Goal: Task Accomplishment & Management: Complete application form

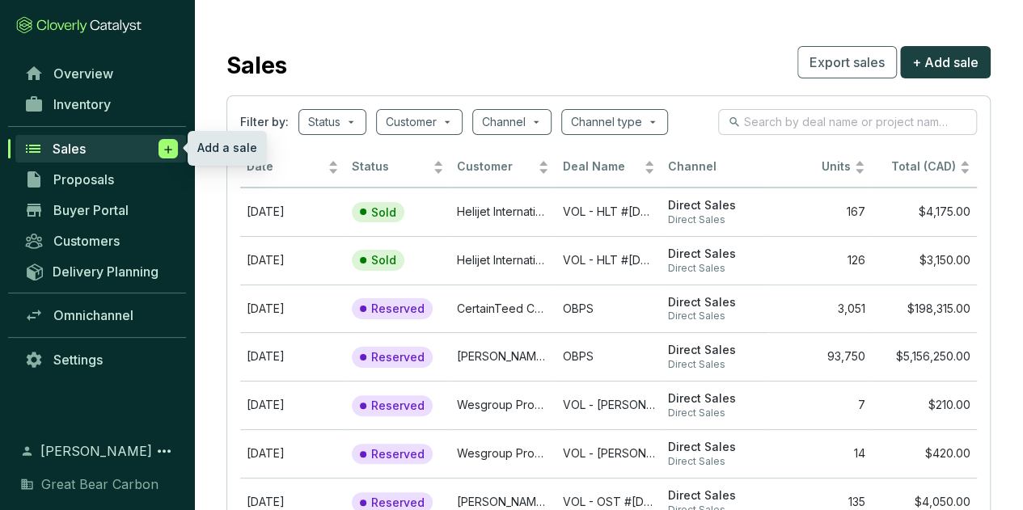
click at [170, 147] on icon at bounding box center [168, 149] width 13 height 16
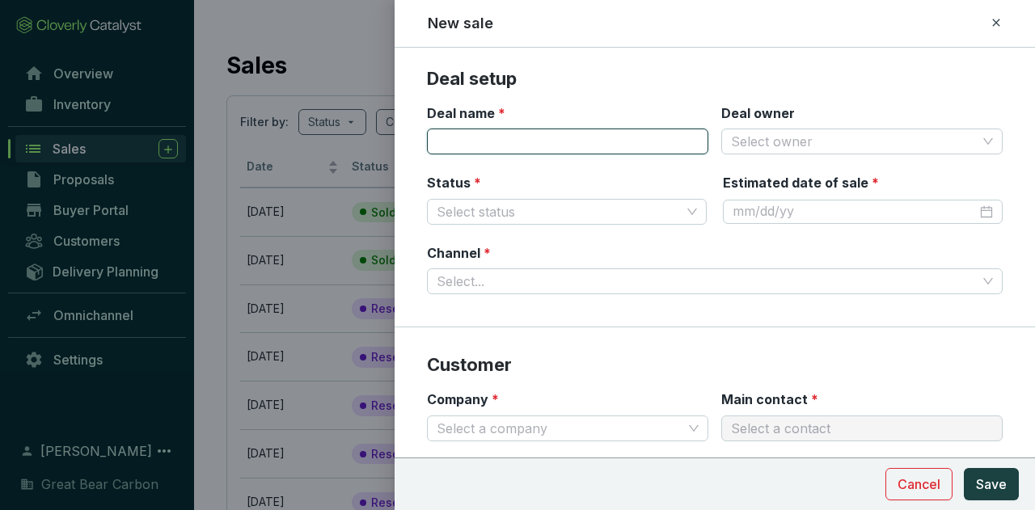
click at [561, 146] on input "Deal name *" at bounding box center [567, 142] width 281 height 26
type input "VOL - OST #[DATE]"
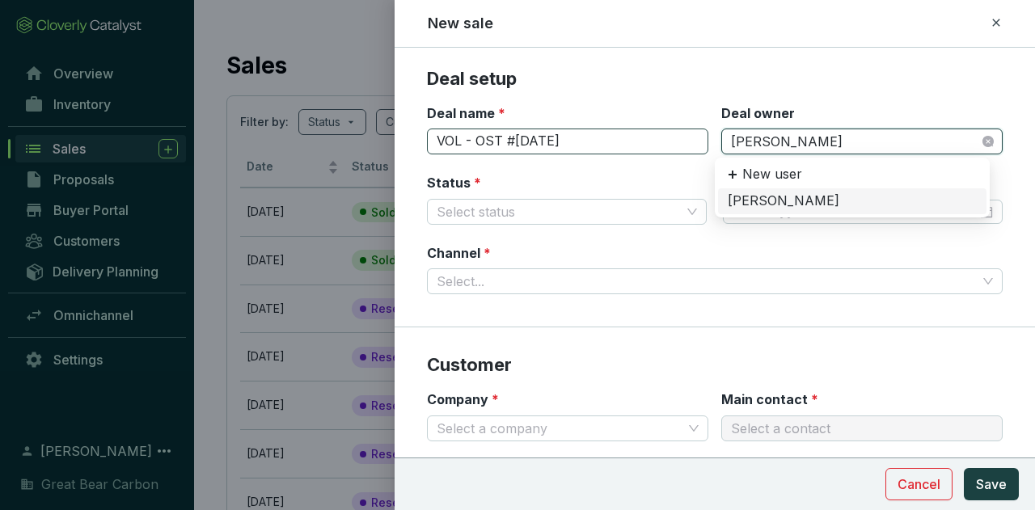
type input "[PERSON_NAME]"
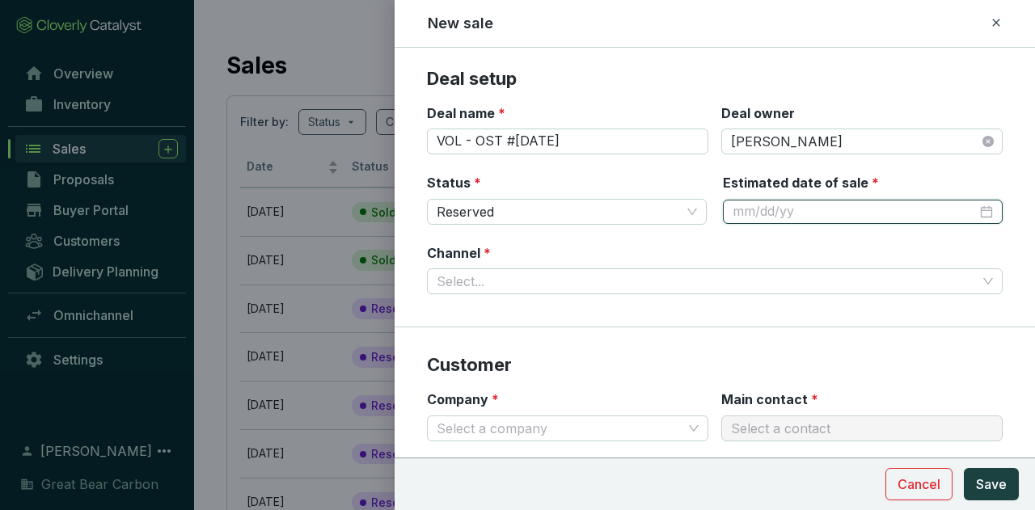
click at [982, 213] on div at bounding box center [863, 212] width 280 height 24
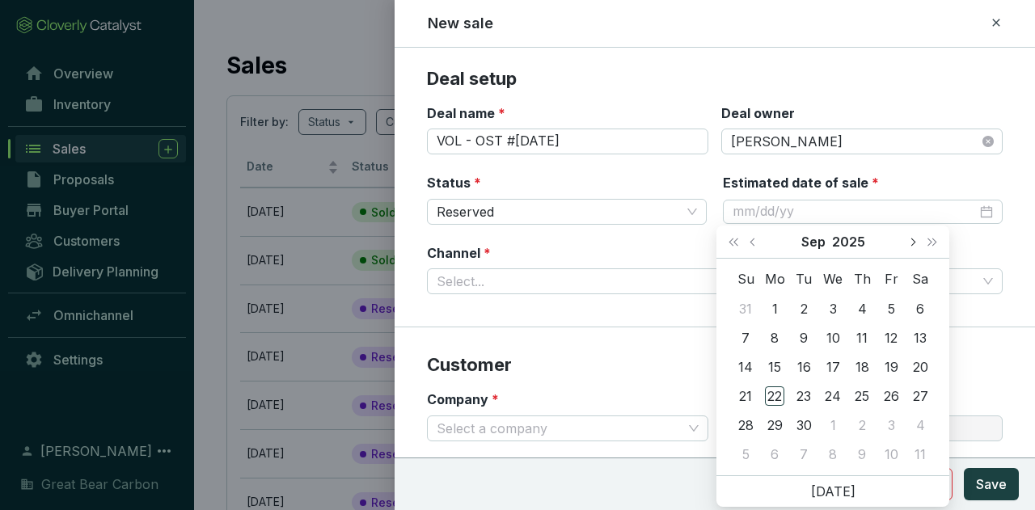
click at [911, 242] on span "Next month (PageDown)" at bounding box center [912, 242] width 8 height 8
click at [808, 400] on div "21" at bounding box center [803, 395] width 19 height 19
type input "[DATE]"
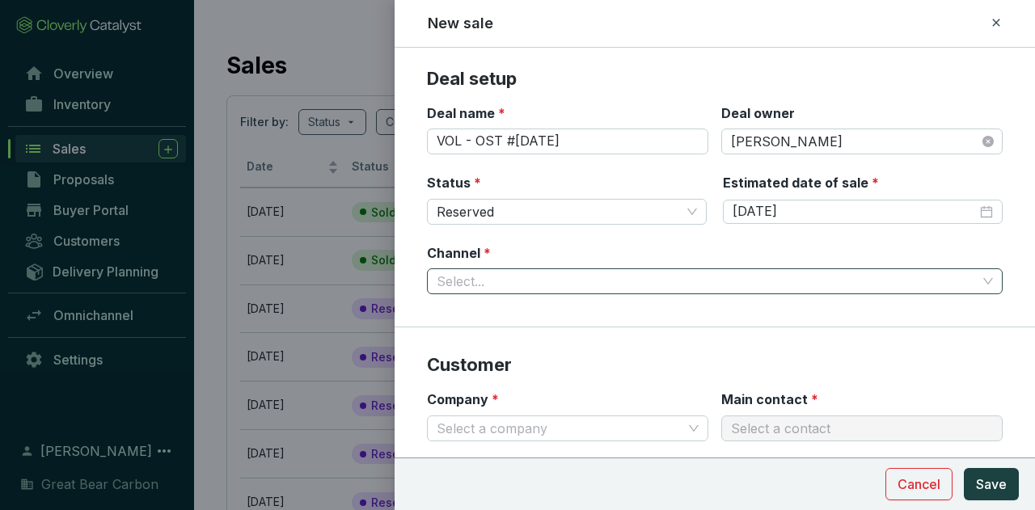
click at [635, 285] on input "Channel *" at bounding box center [707, 281] width 540 height 24
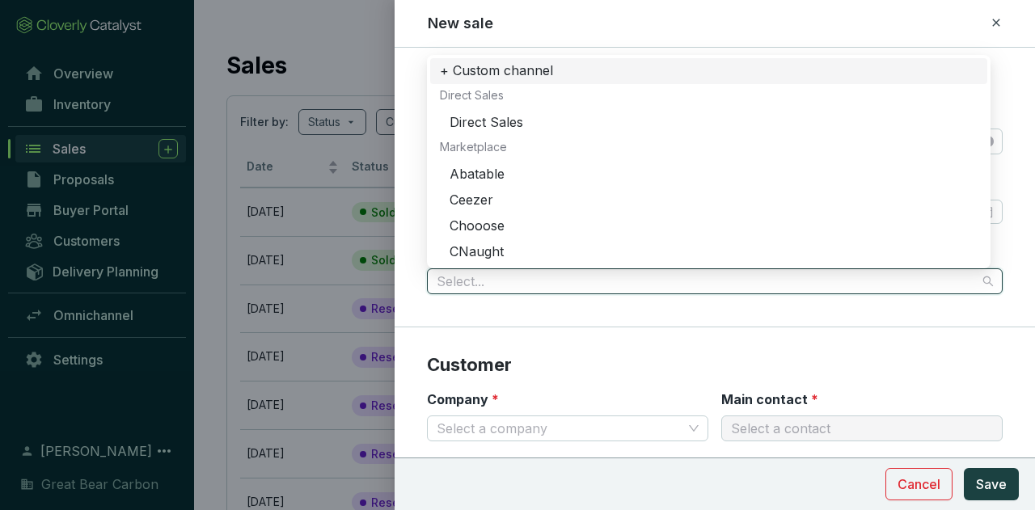
click at [522, 121] on div "Direct Sales" at bounding box center [714, 123] width 528 height 18
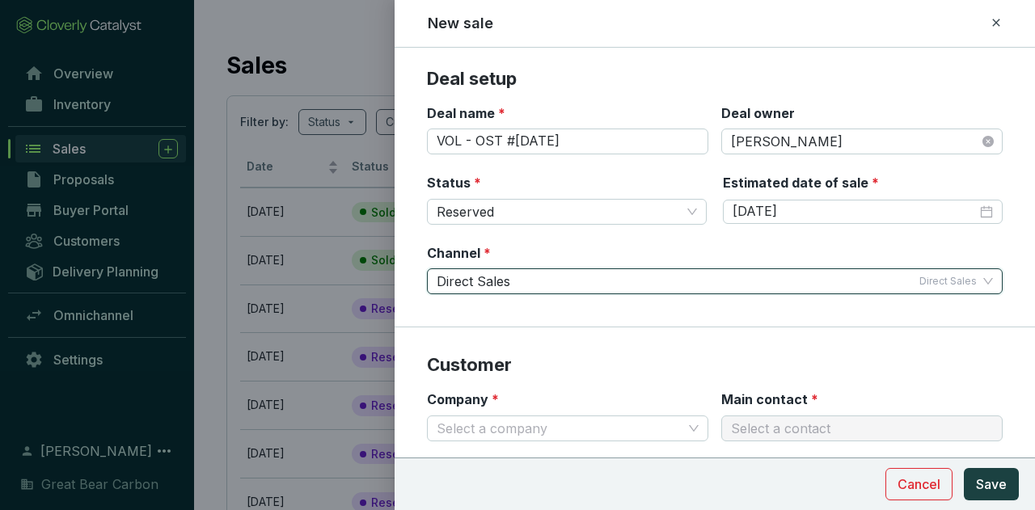
click at [704, 365] on p "Customer" at bounding box center [715, 365] width 576 height 24
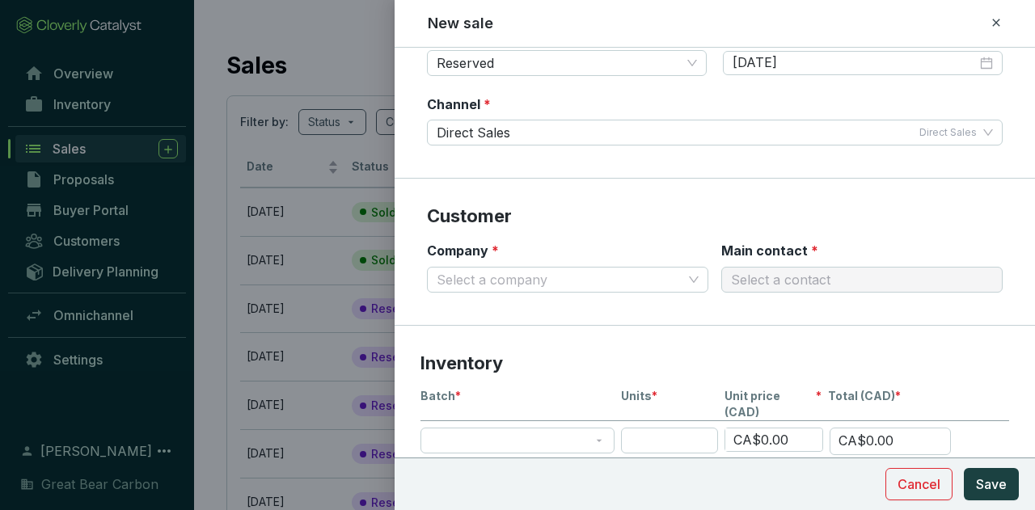
scroll to position [150, 0]
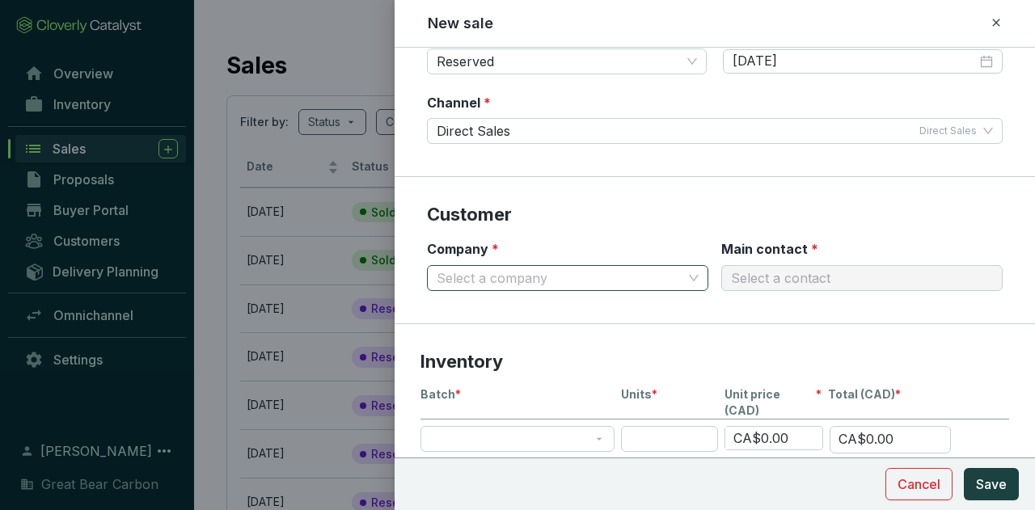
click at [623, 277] on input "Company *" at bounding box center [560, 278] width 246 height 24
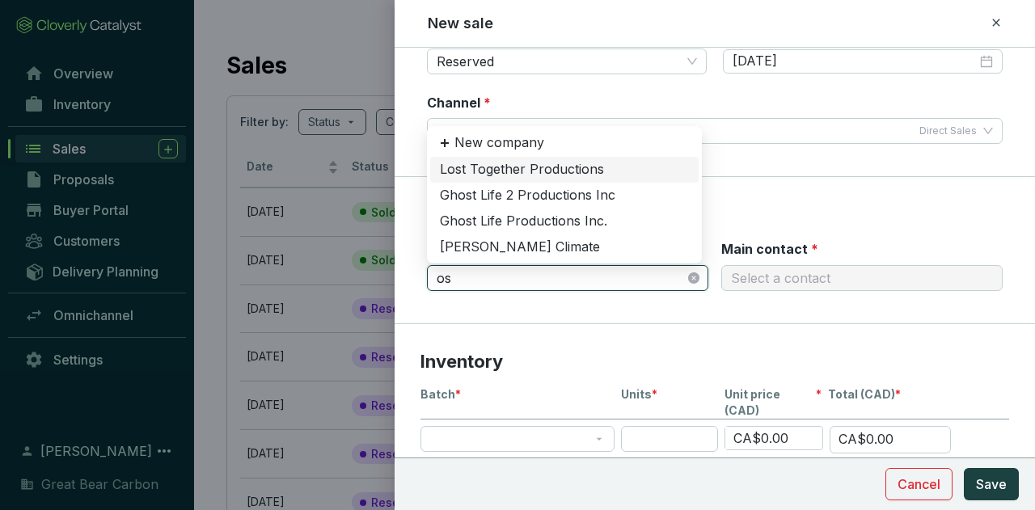
type input "o"
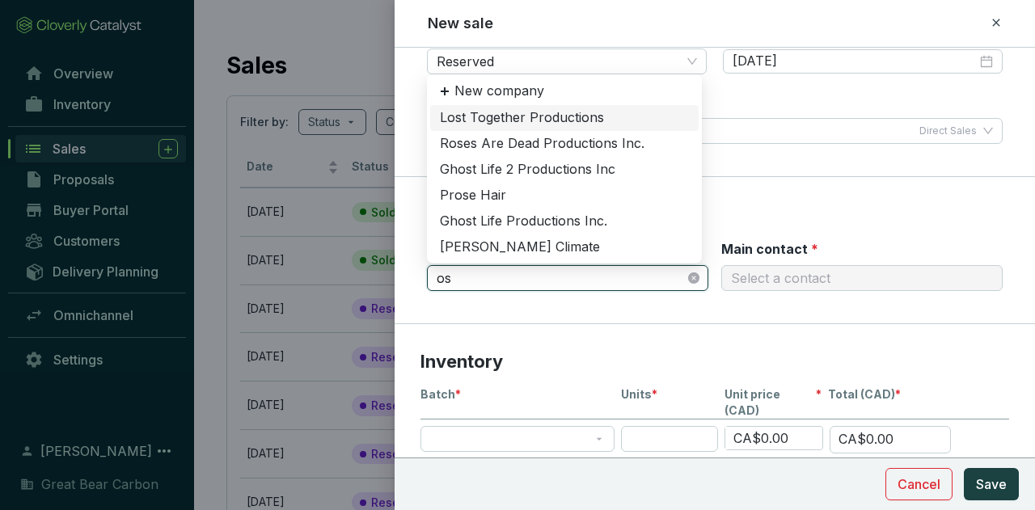
type input "o"
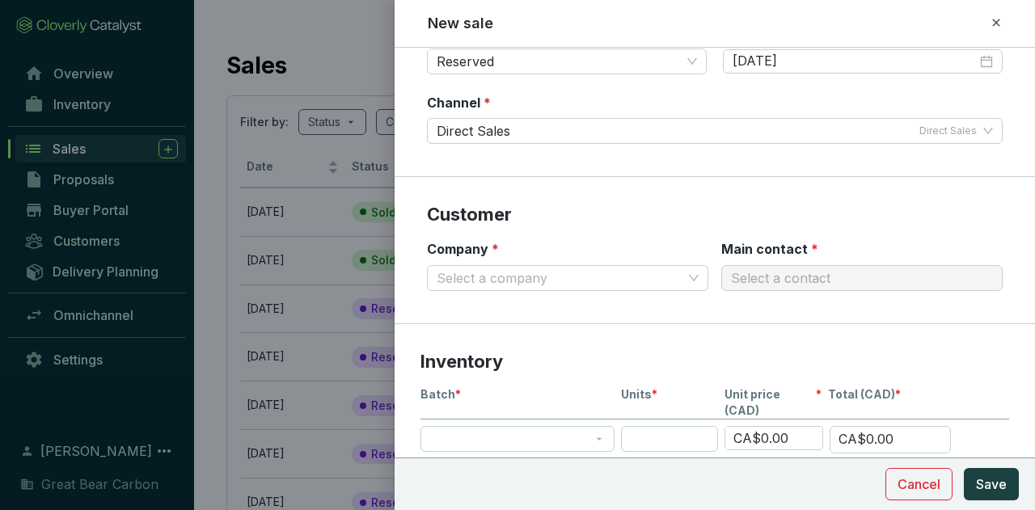
click at [657, 343] on section "Inventory Batch * Units * Unit price (CAD) * Total (CAD) * CA$0.00 CA$0.00 + Ad…" at bounding box center [715, 450] width 640 height 253
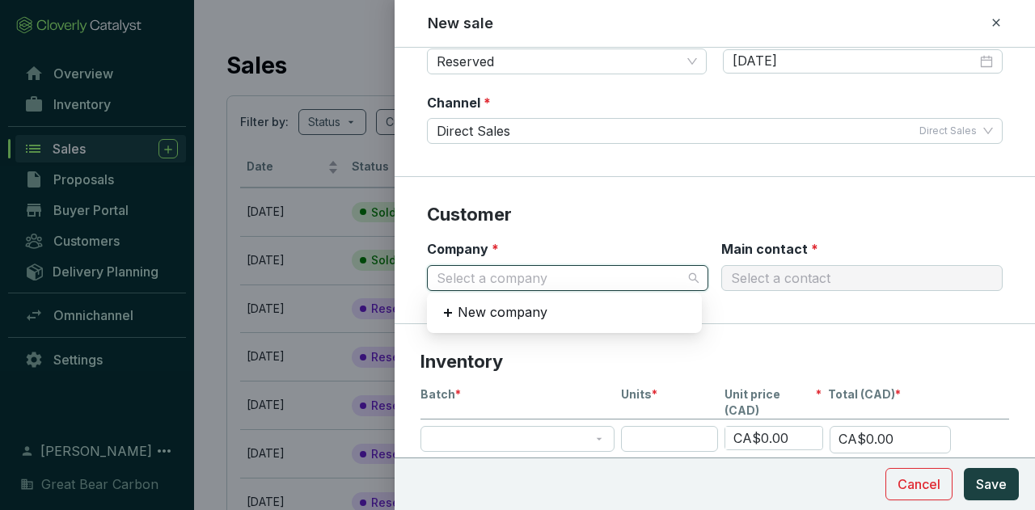
click at [560, 266] on input "Company *" at bounding box center [560, 278] width 246 height 24
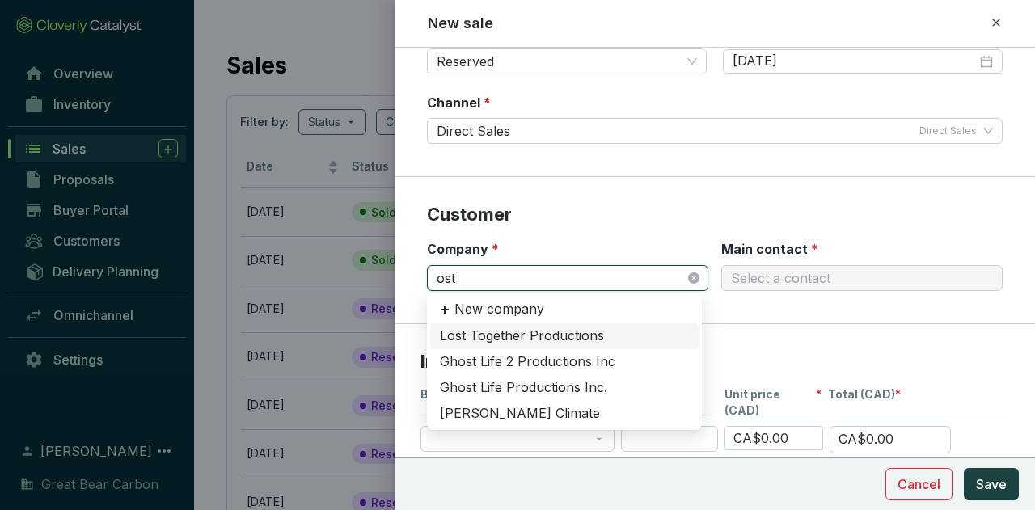
type input "os"
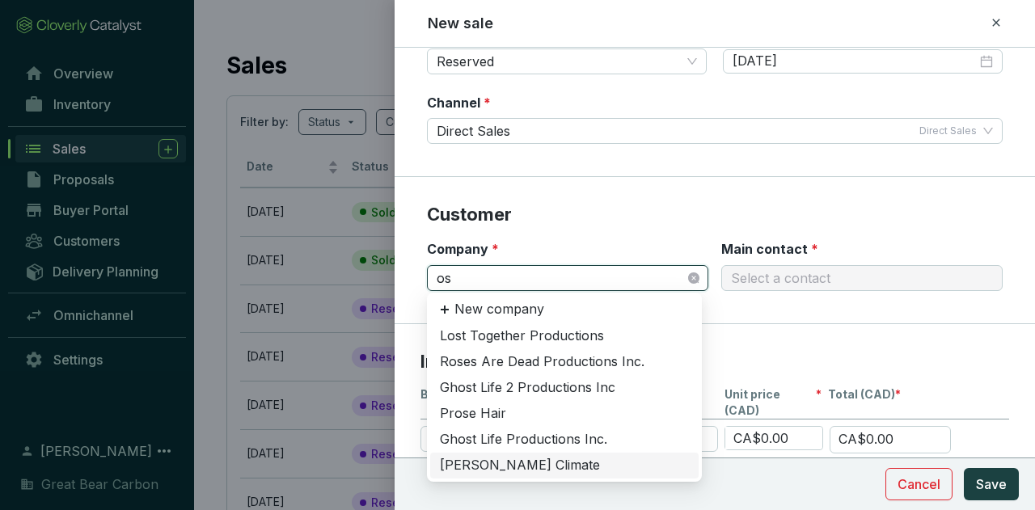
click at [497, 464] on div "[PERSON_NAME] Climate" at bounding box center [564, 466] width 249 height 18
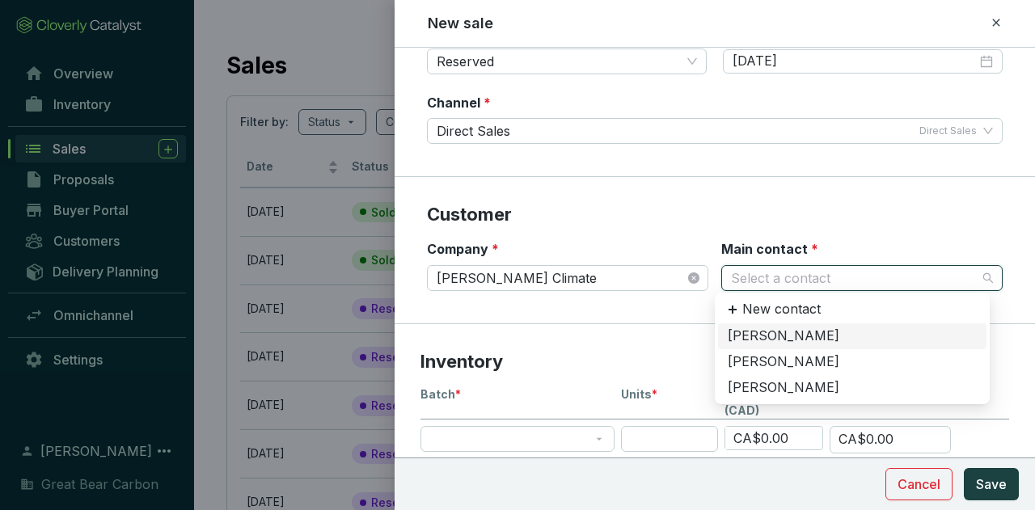
click at [838, 282] on input "Main contact *" at bounding box center [854, 278] width 246 height 24
click at [797, 361] on div "[PERSON_NAME]" at bounding box center [852, 362] width 249 height 18
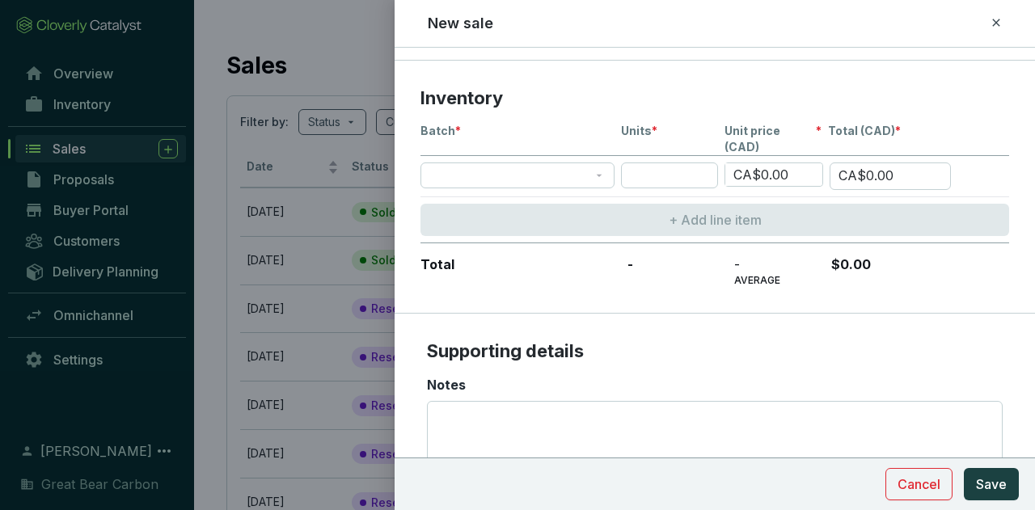
scroll to position [414, 0]
click at [562, 269] on section "Inventory Batch * Units * Unit price (CAD) * Total (CAD) * CA$0.00 CA$0.00 + Ad…" at bounding box center [715, 187] width 640 height 253
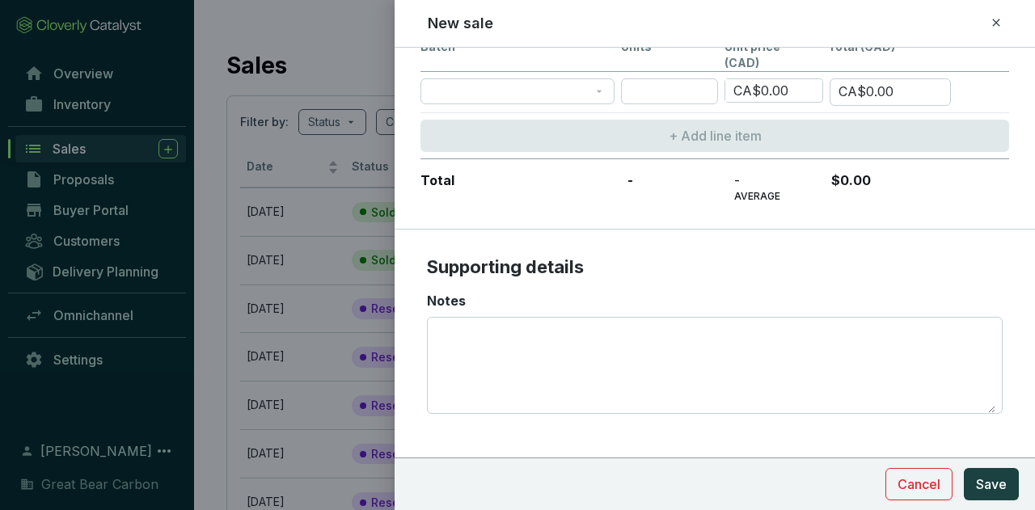
scroll to position [336, 0]
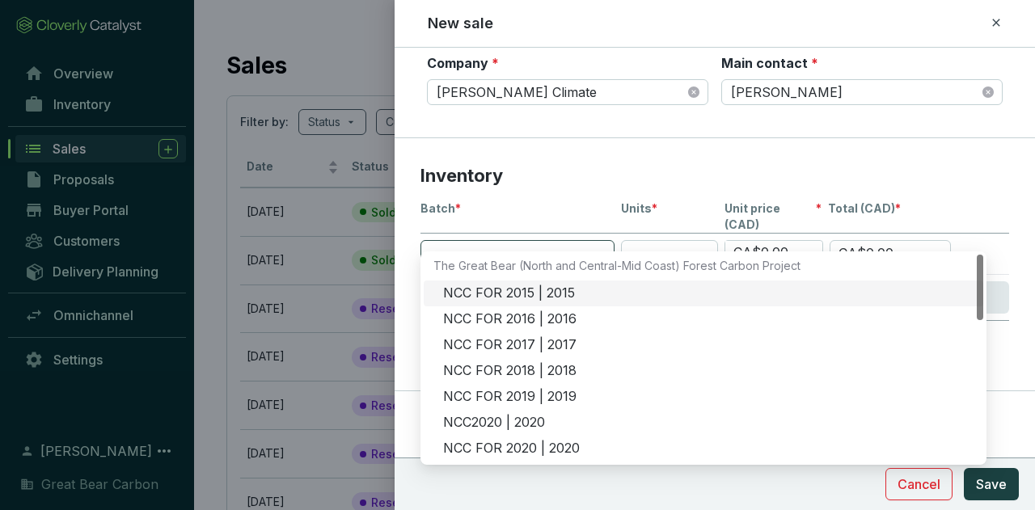
click at [556, 241] on span at bounding box center [517, 253] width 175 height 24
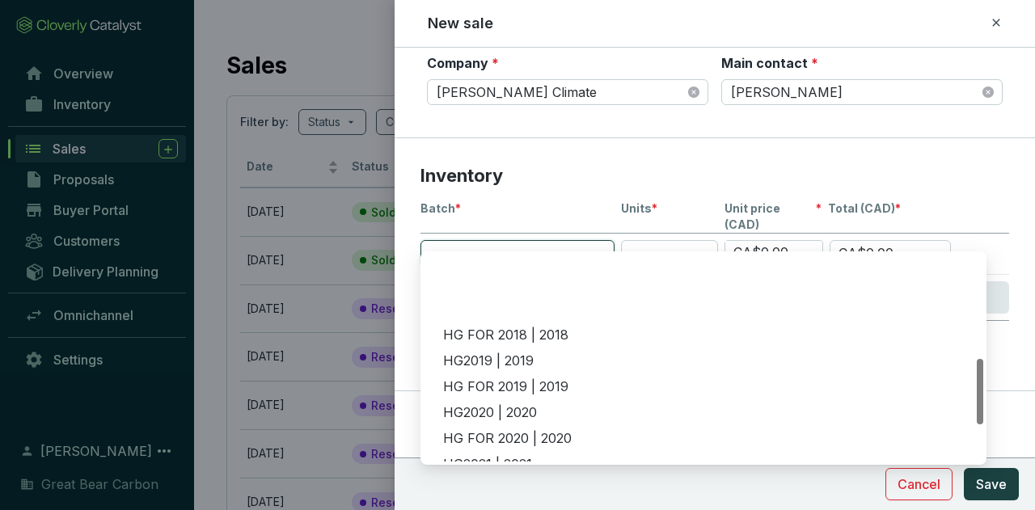
scroll to position [323, 0]
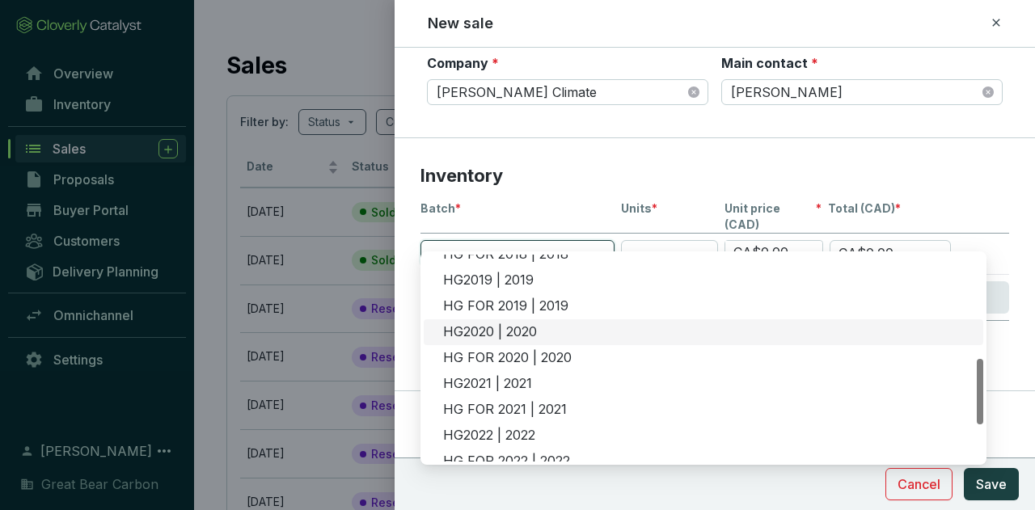
click at [532, 324] on div "HG2020 | 2020" at bounding box center [708, 332] width 530 height 18
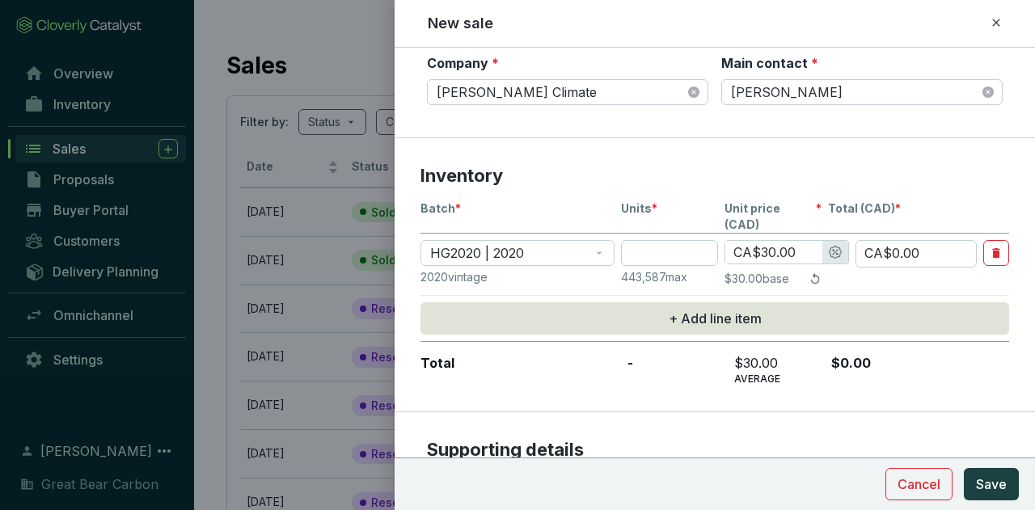
click at [994, 185] on p "Inventory" at bounding box center [714, 176] width 589 height 24
click at [651, 240] on input "number" at bounding box center [669, 253] width 97 height 26
type input "4"
type input "CA$120.00"
type input "45"
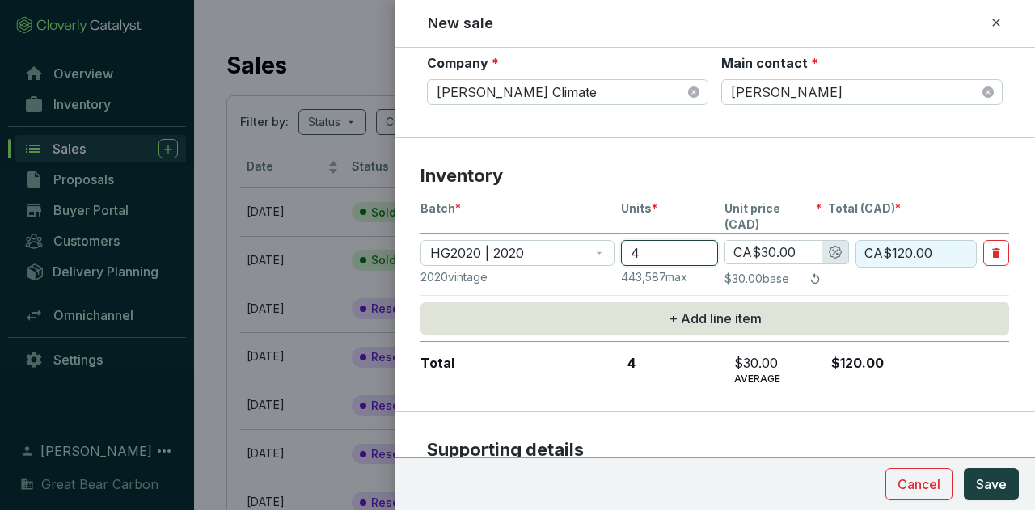
type input "CA$1,350.00"
type input "450"
type input "CA$13,500.00"
type input "450"
type input "CA$2.00"
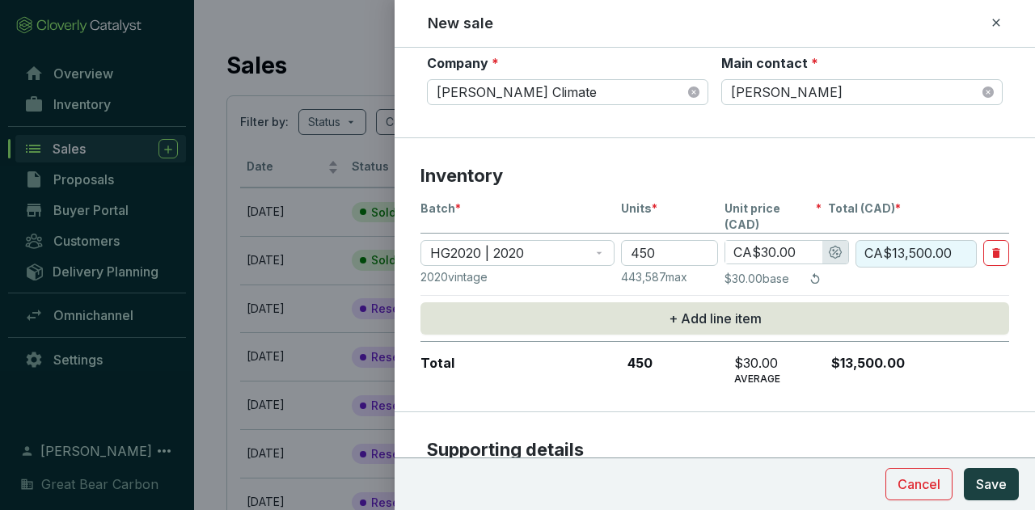
type input "CA$900.00"
type input "CA$27.00"
type input "CA$12,150.00"
type input "CA$27.00"
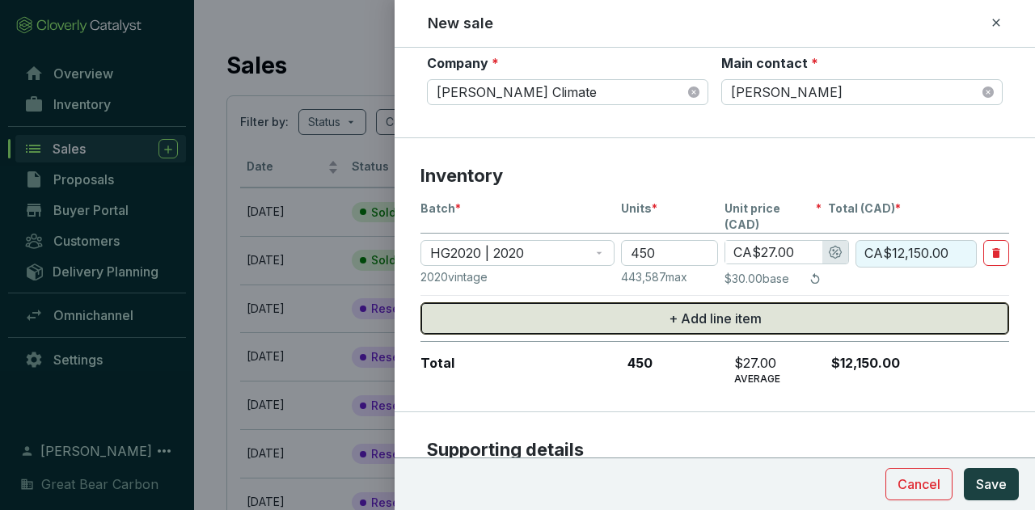
click at [700, 309] on span "+ Add line item" at bounding box center [715, 318] width 93 height 19
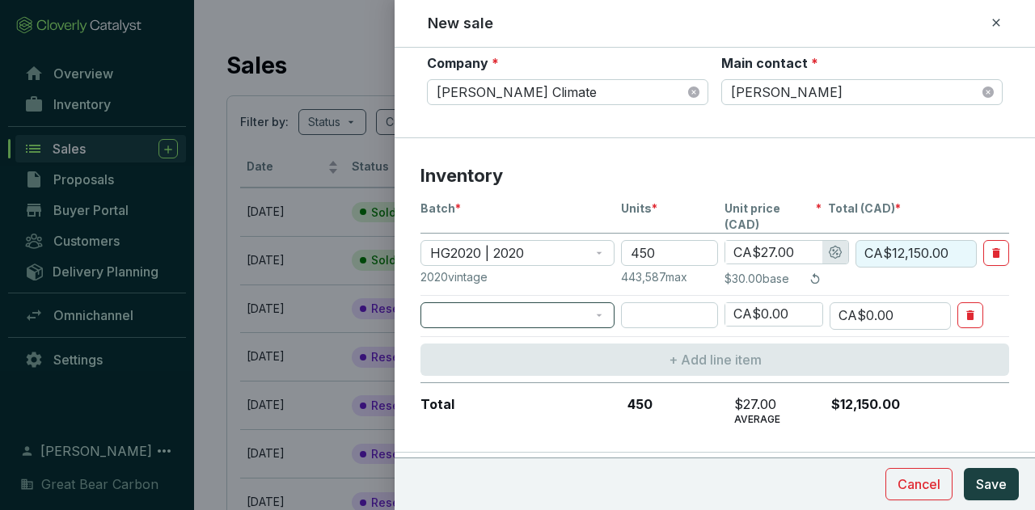
click at [600, 303] on span at bounding box center [517, 315] width 175 height 24
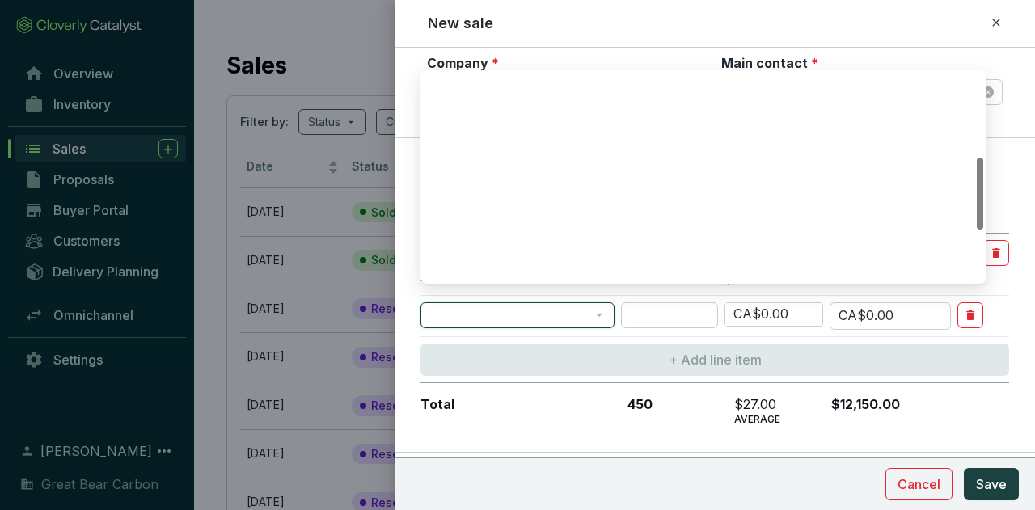
scroll to position [388, 0]
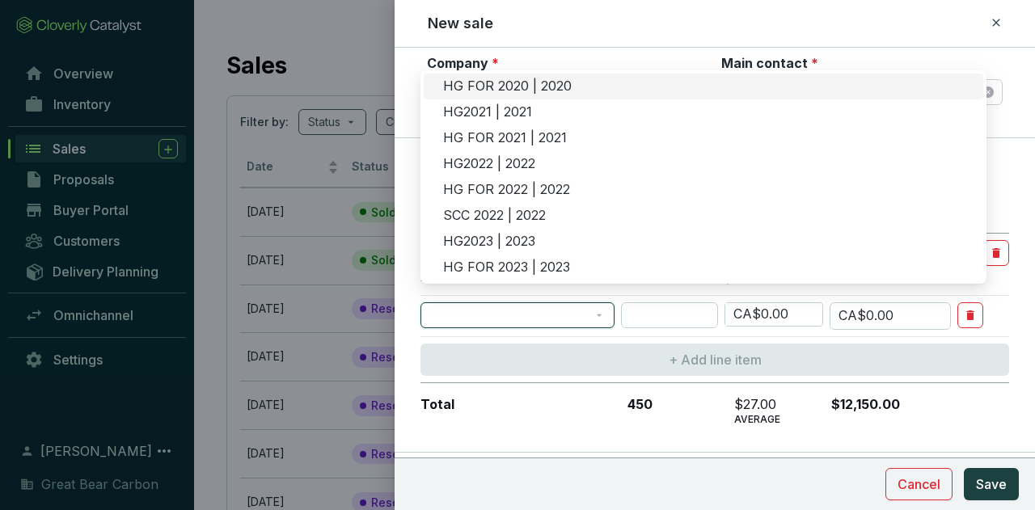
click at [564, 78] on div "HG FOR 2020 | 2020" at bounding box center [708, 87] width 530 height 18
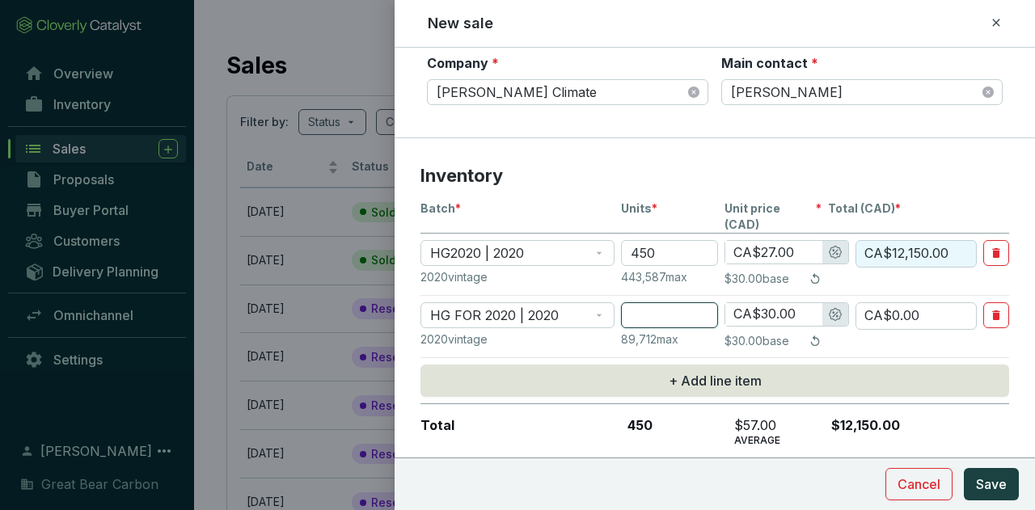
click at [660, 302] on input "number" at bounding box center [669, 315] width 97 height 26
type input "5"
type input "CA$150.00"
type input "50"
type input "CA$1,500.00"
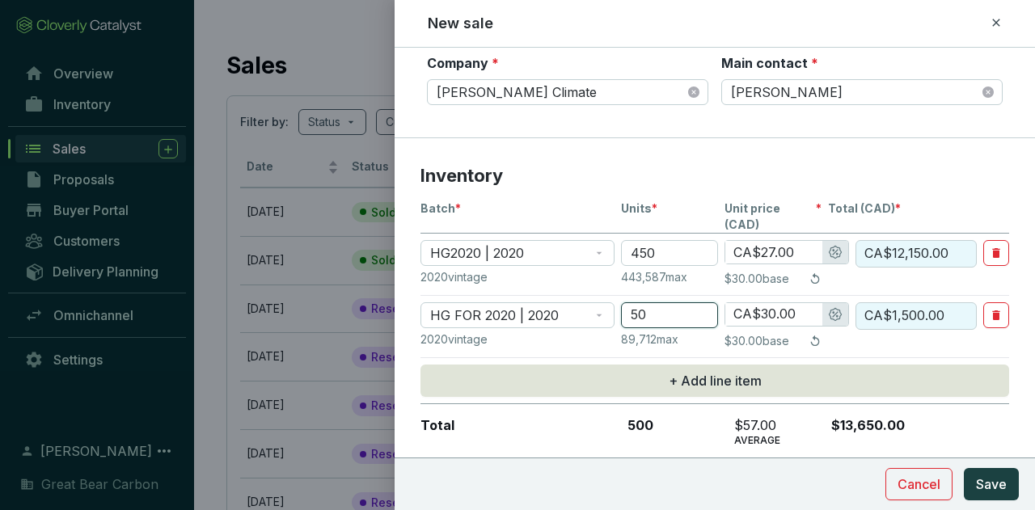
type input "50"
type input "CA$2.00"
type input "CA$100.00"
type input "CA$27.00"
type input "CA$1,350.00"
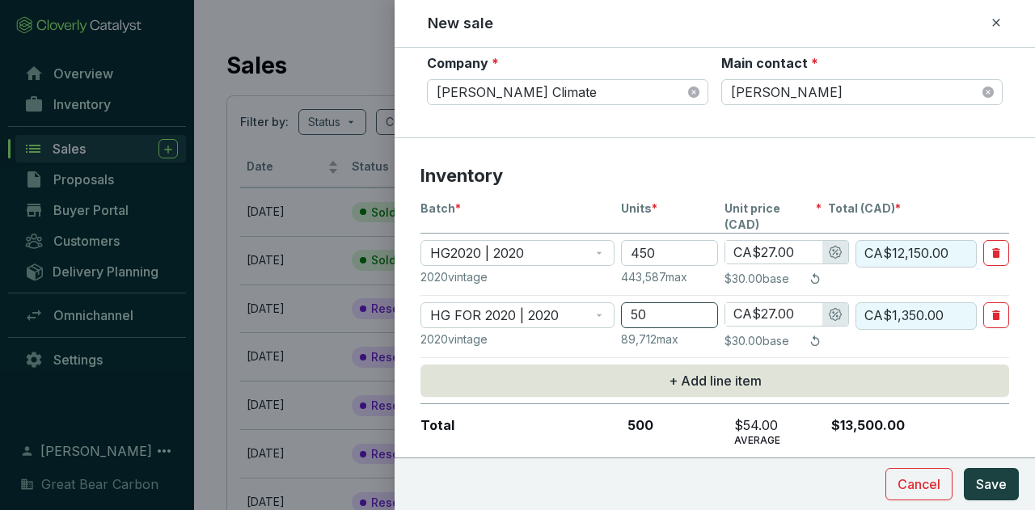
type input "CA$27.00"
click at [561, 427] on section "Inventory Batch * Units * Unit price (CAD) * Total (CAD) * HG2020 | 2020 450 CA…" at bounding box center [715, 306] width 640 height 336
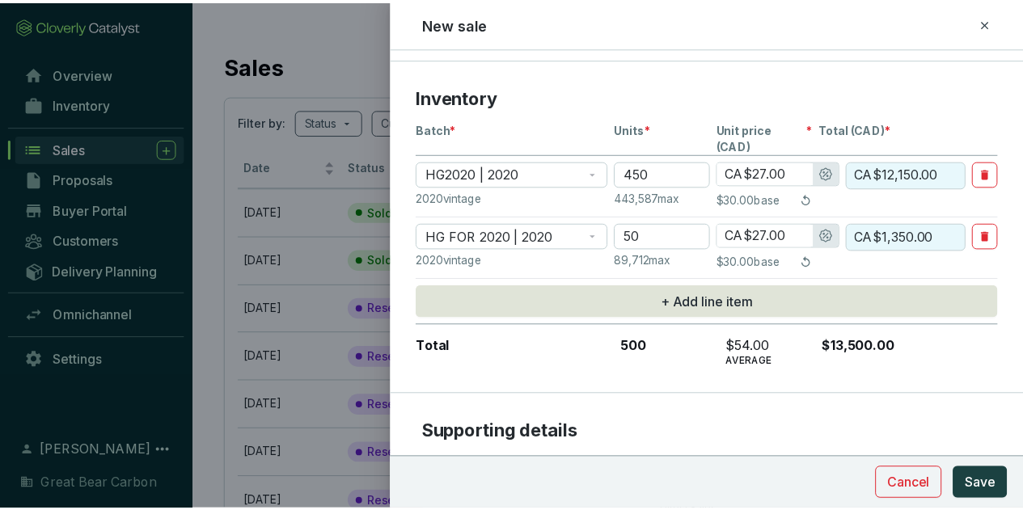
scroll to position [579, 0]
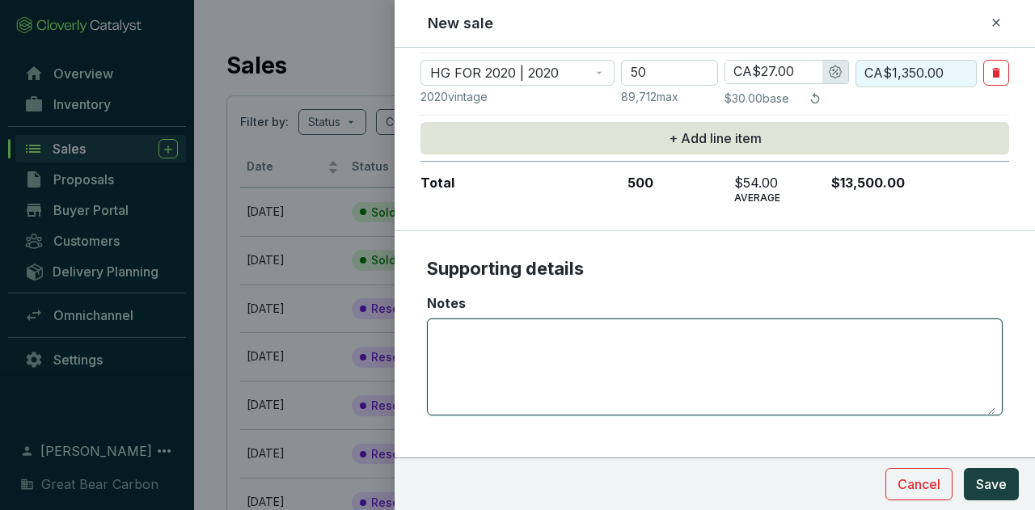
click at [598, 342] on textarea "Notes" at bounding box center [714, 366] width 561 height 95
type textarea "P"
paste textarea "[GEOGRAPHIC_DATA] via [PERSON_NAME][GEOGRAPHIC_DATA] - Voluntary Use"
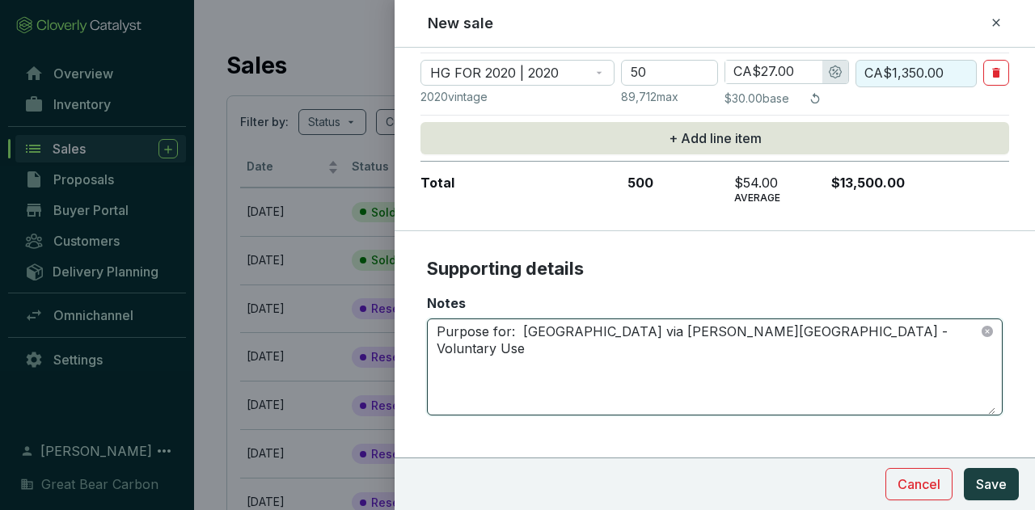
click at [521, 319] on textarea "Purpose for: [GEOGRAPHIC_DATA] via [PERSON_NAME][GEOGRAPHIC_DATA] - Voluntary U…" at bounding box center [714, 366] width 561 height 95
drag, startPoint x: 875, startPoint y: 303, endPoint x: 745, endPoint y: 303, distance: 129.4
click at [745, 319] on textarea "Purpose for: [GEOGRAPHIC_DATA] via [PERSON_NAME][GEOGRAPHIC_DATA] - Voluntary U…" at bounding box center [714, 366] width 561 height 95
click at [506, 319] on textarea "Purpose for: [GEOGRAPHIC_DATA] via [PERSON_NAME][GEOGRAPHIC_DATA]" at bounding box center [714, 366] width 561 height 95
click at [467, 319] on textarea "Purpose for: [GEOGRAPHIC_DATA] via [PERSON_NAME][GEOGRAPHIC_DATA]" at bounding box center [714, 366] width 561 height 95
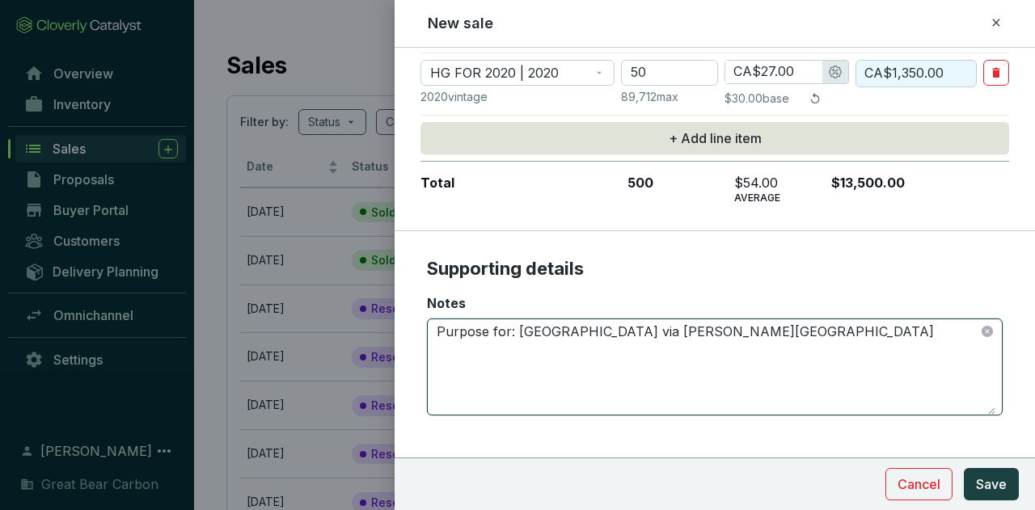
click at [467, 319] on textarea "Purpose for: [GEOGRAPHIC_DATA] via [PERSON_NAME][GEOGRAPHIC_DATA]" at bounding box center [714, 366] width 561 height 95
click at [809, 320] on textarea "Purchase for: [GEOGRAPHIC_DATA] via [PERSON_NAME][GEOGRAPHIC_DATA]" at bounding box center [714, 366] width 561 height 95
type textarea "Purchase for: [GEOGRAPHIC_DATA] via [PERSON_NAME][GEOGRAPHIC_DATA]"
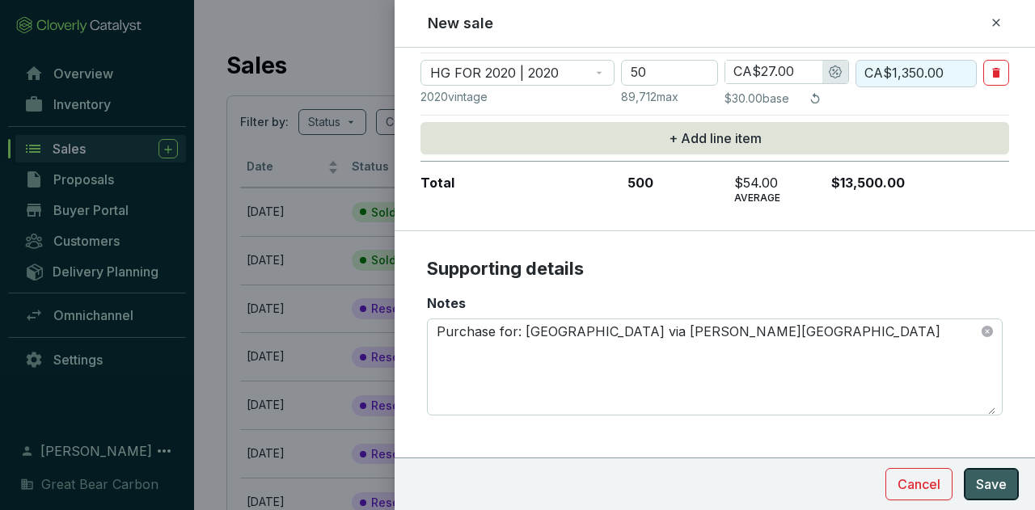
click at [982, 481] on span "Save" at bounding box center [991, 484] width 31 height 19
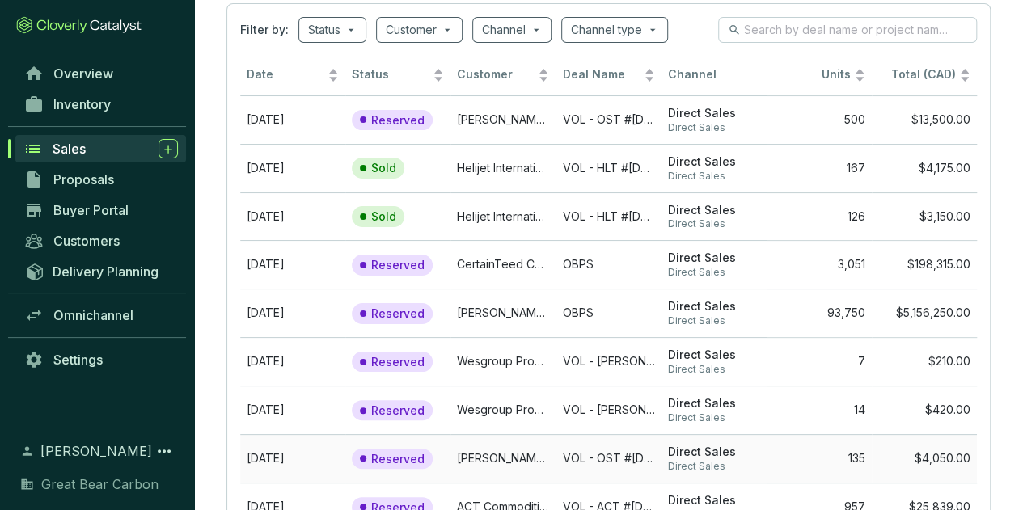
scroll to position [0, 0]
